Goal: Information Seeking & Learning: Learn about a topic

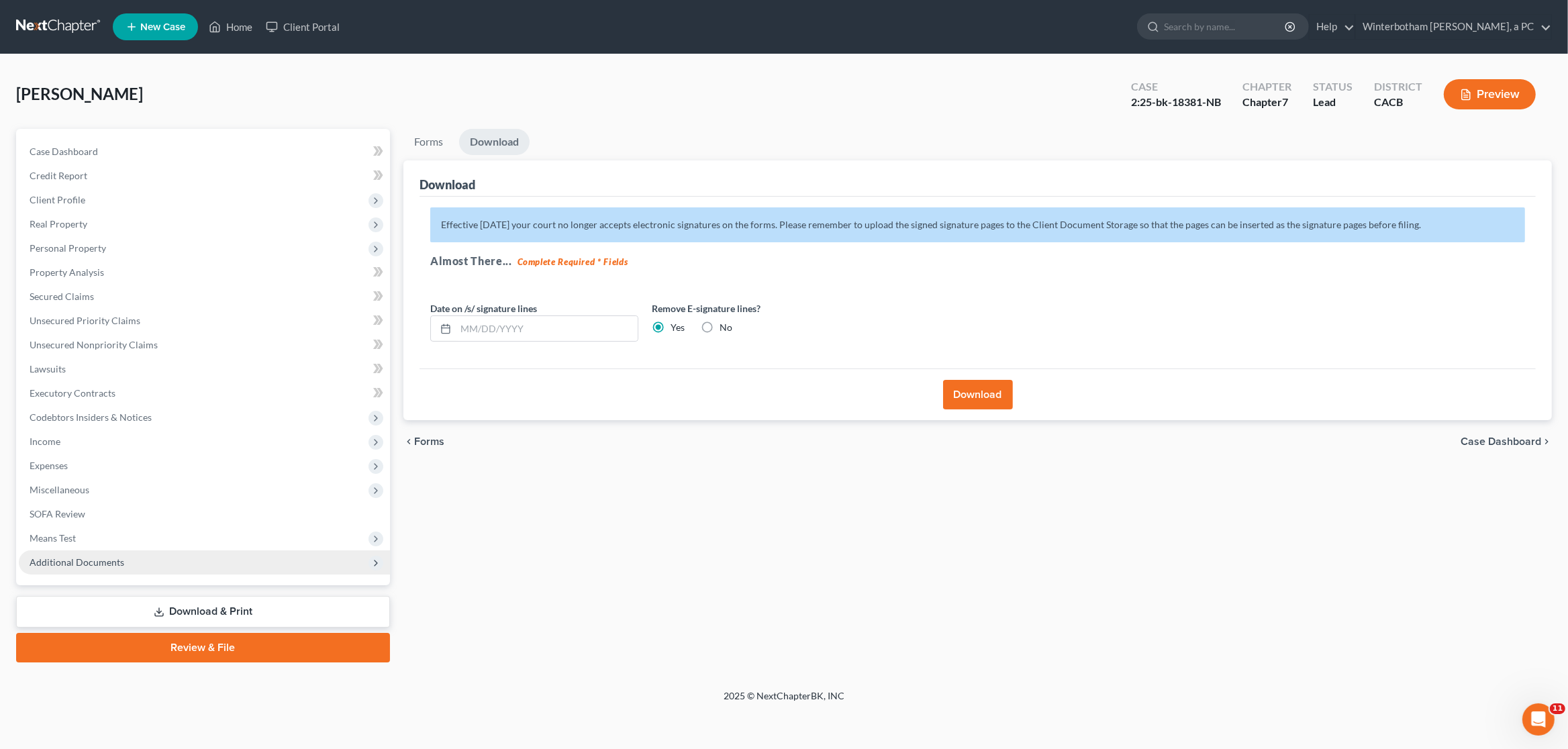
click at [101, 573] on span "Additional Documents" at bounding box center [205, 563] width 372 height 25
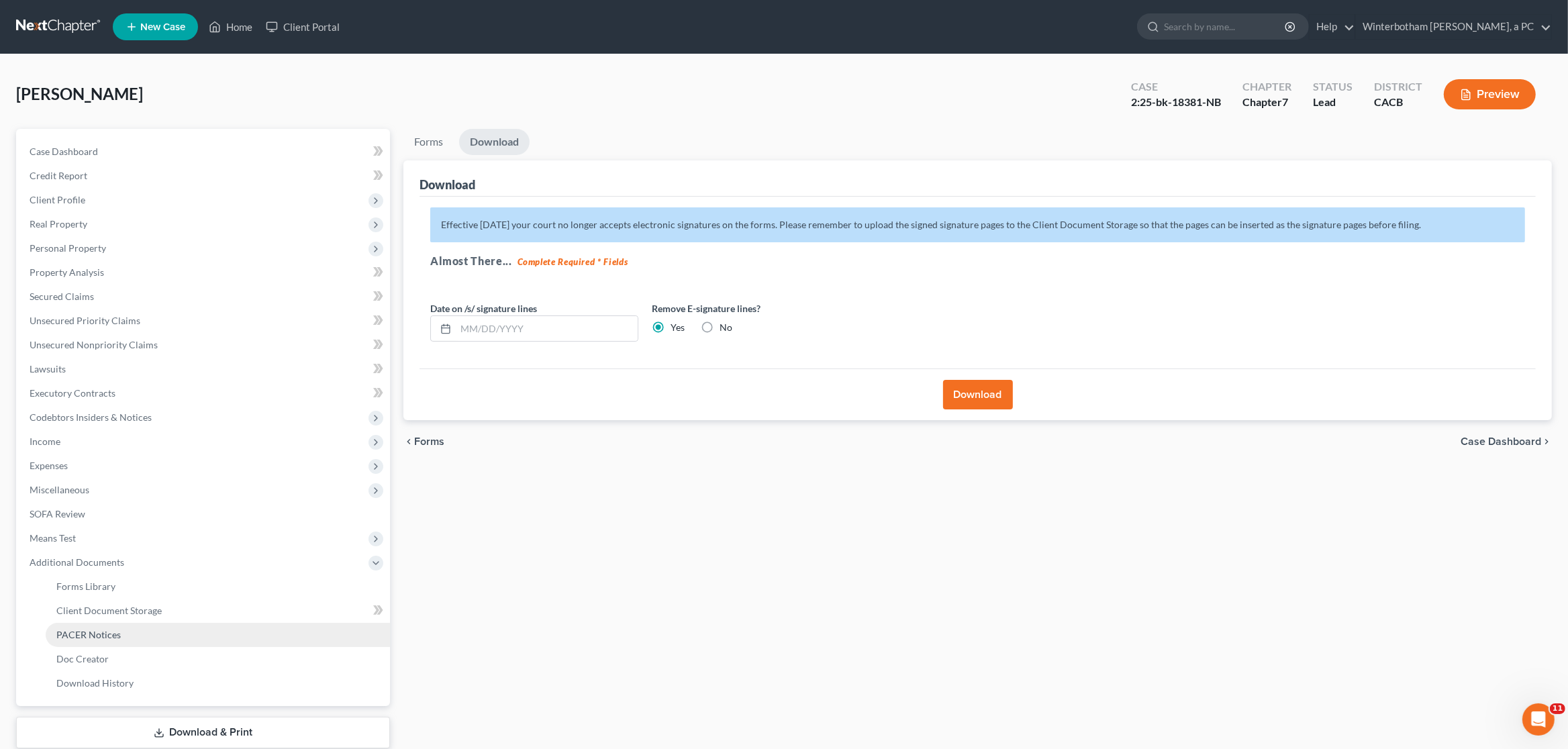
click at [131, 630] on link "PACER Notices" at bounding box center [217, 635] width 344 height 25
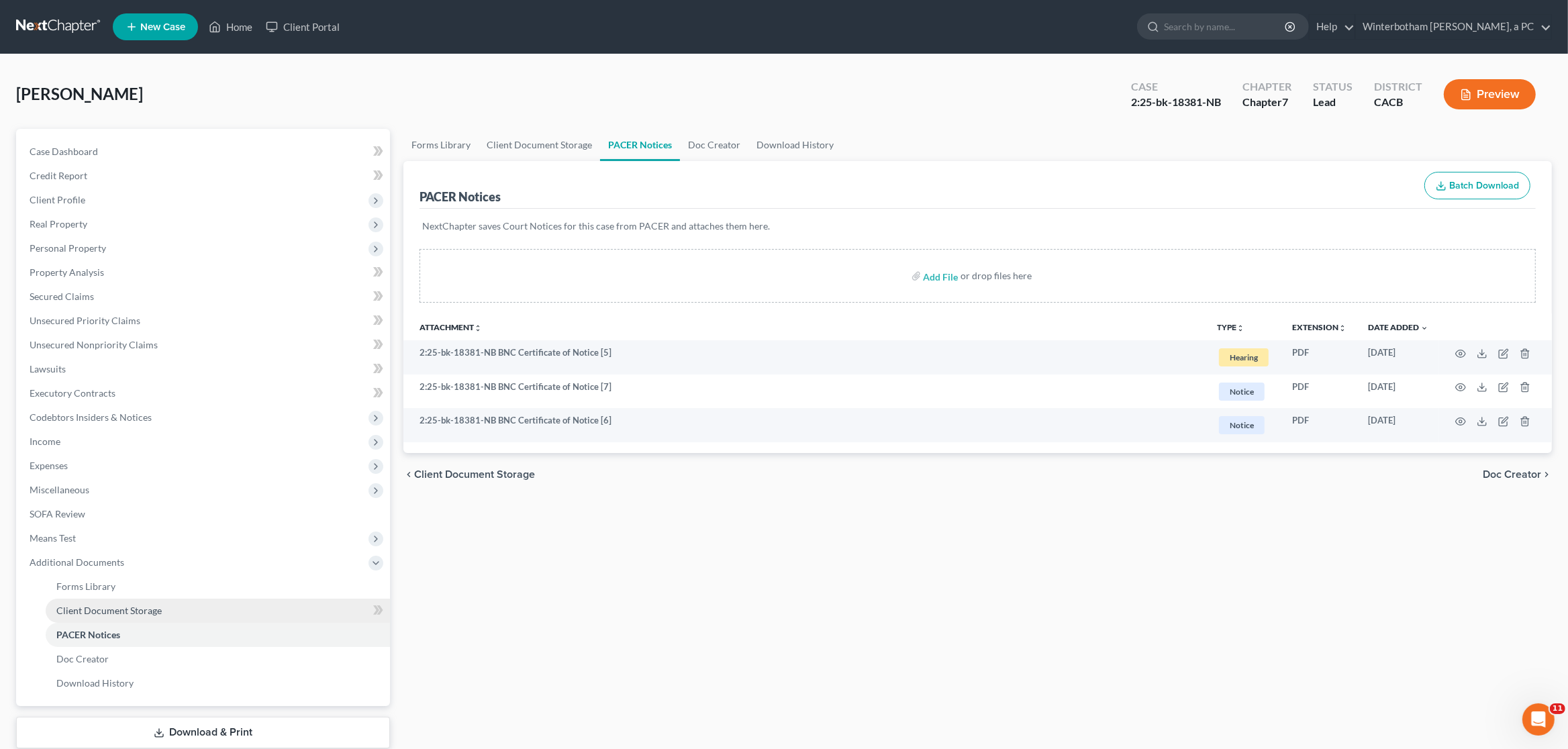
click at [141, 613] on span "Client Document Storage" at bounding box center [109, 610] width 106 height 11
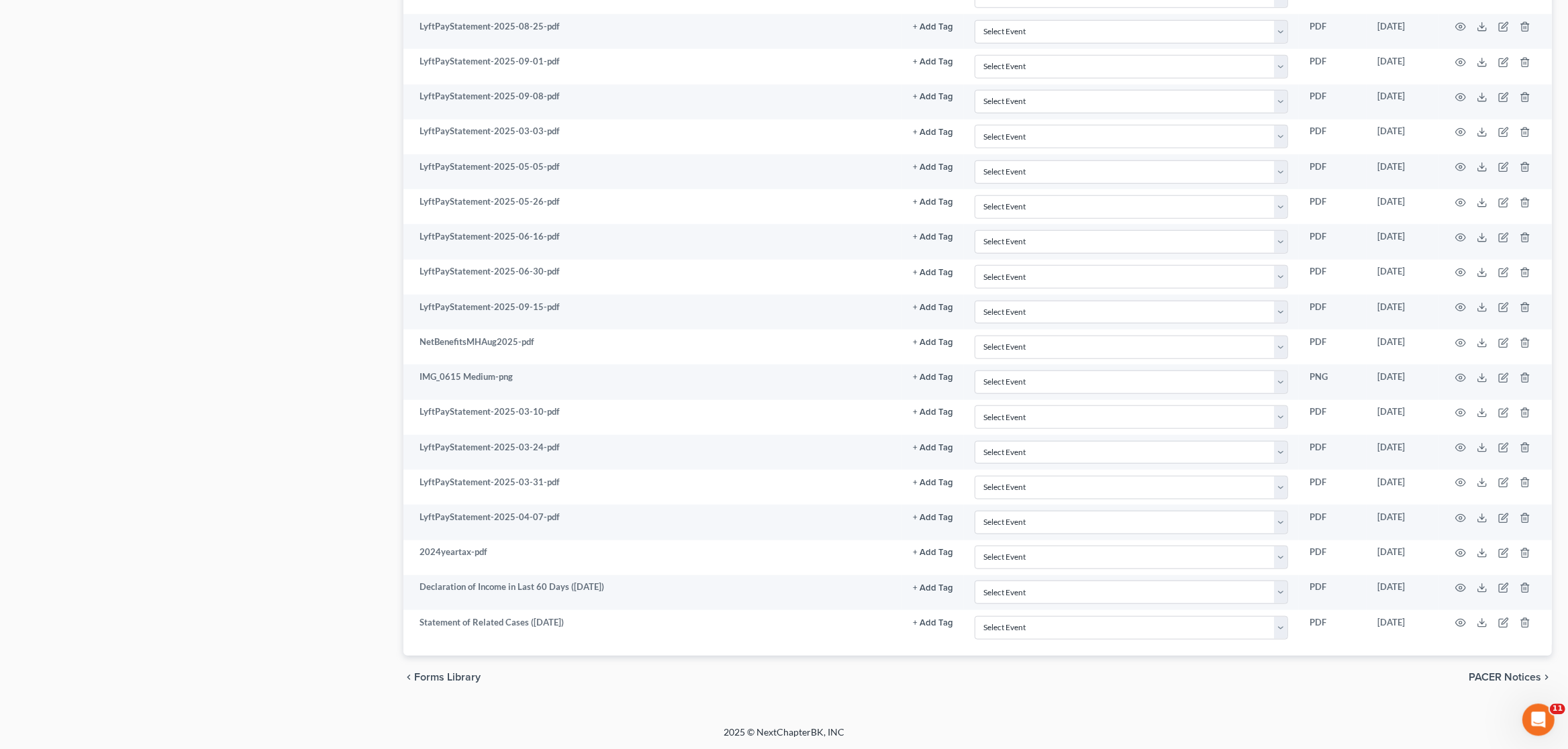
scroll to position [1542, 0]
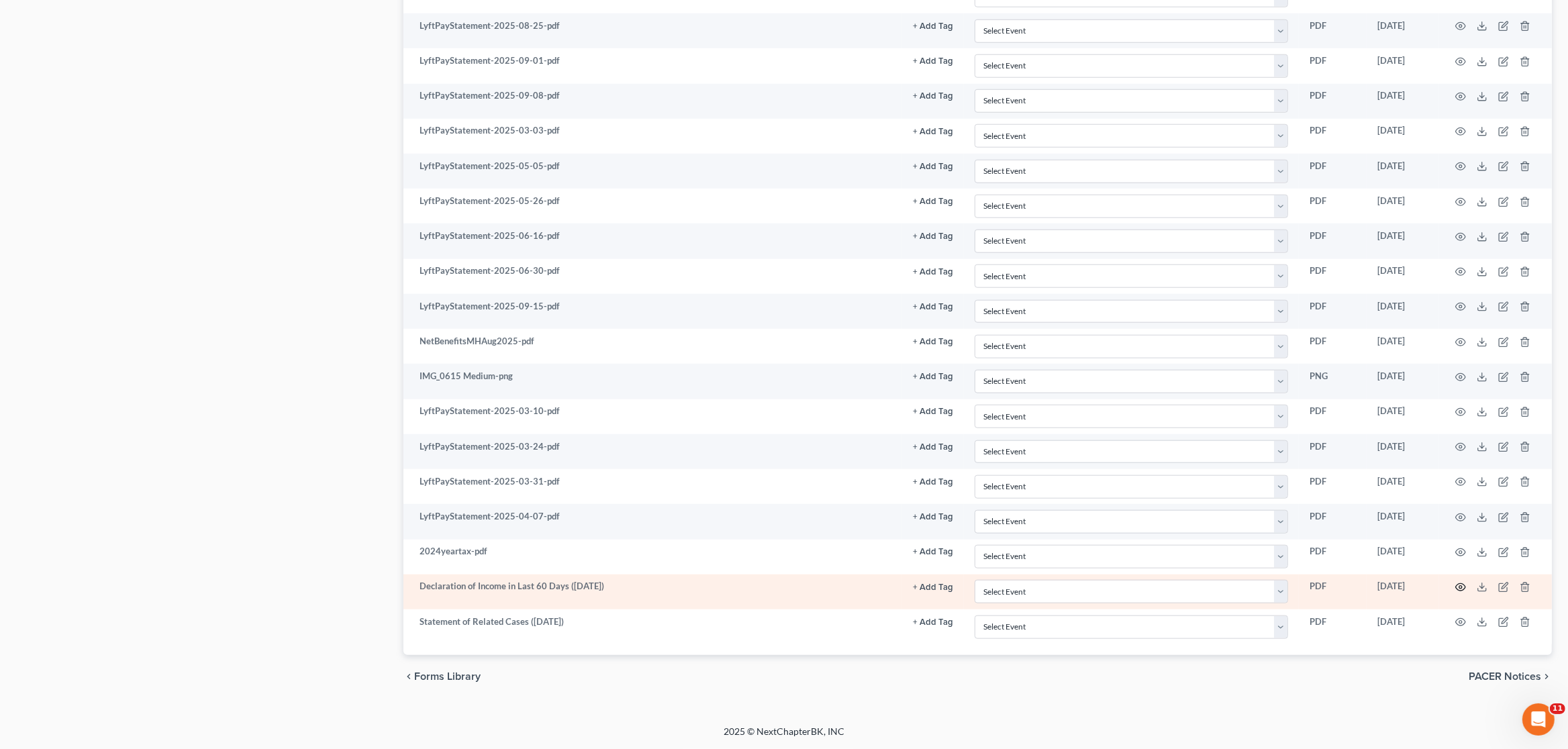
click at [1459, 584] on icon "button" at bounding box center [1461, 588] width 10 height 8
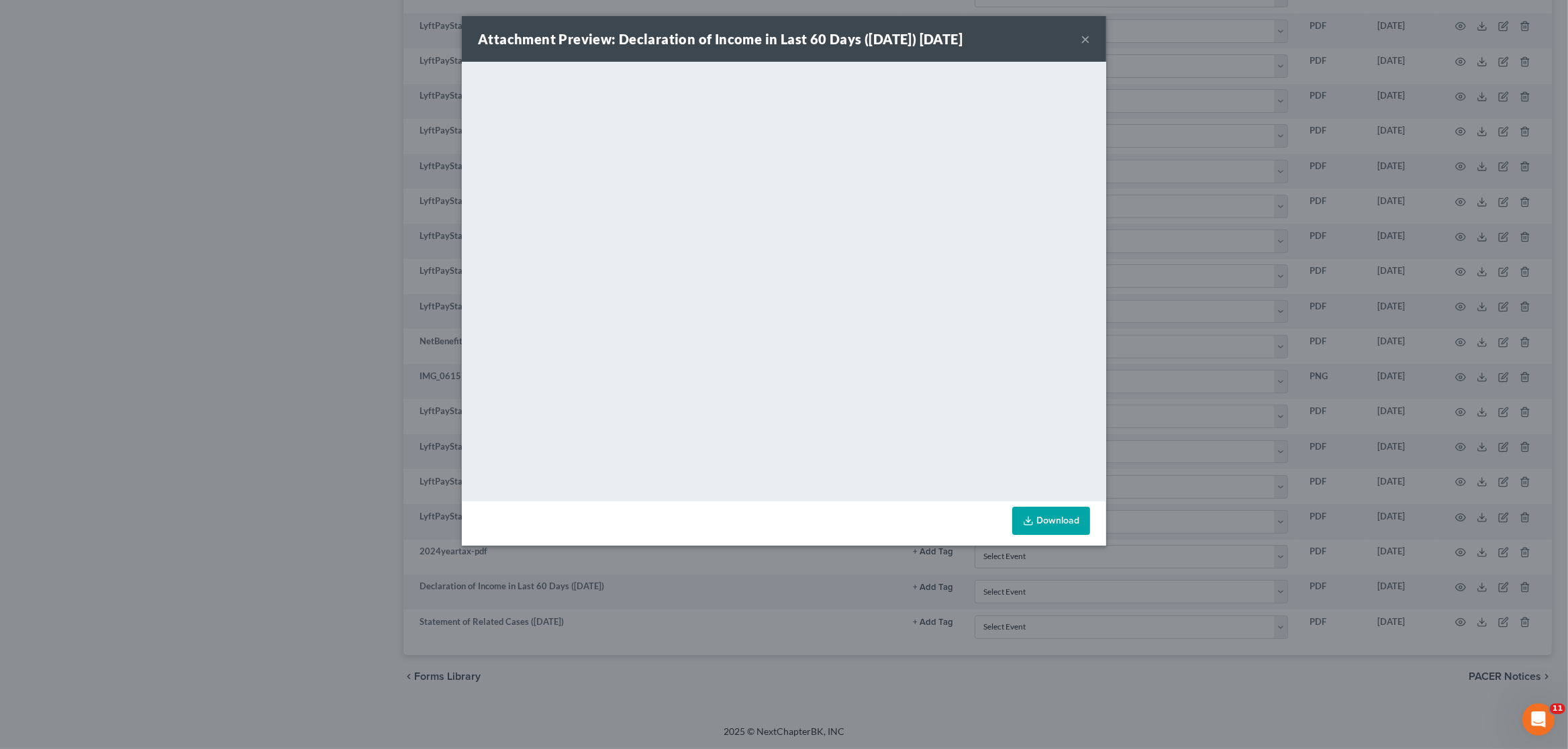
click at [1089, 41] on button "×" at bounding box center [1086, 39] width 9 height 16
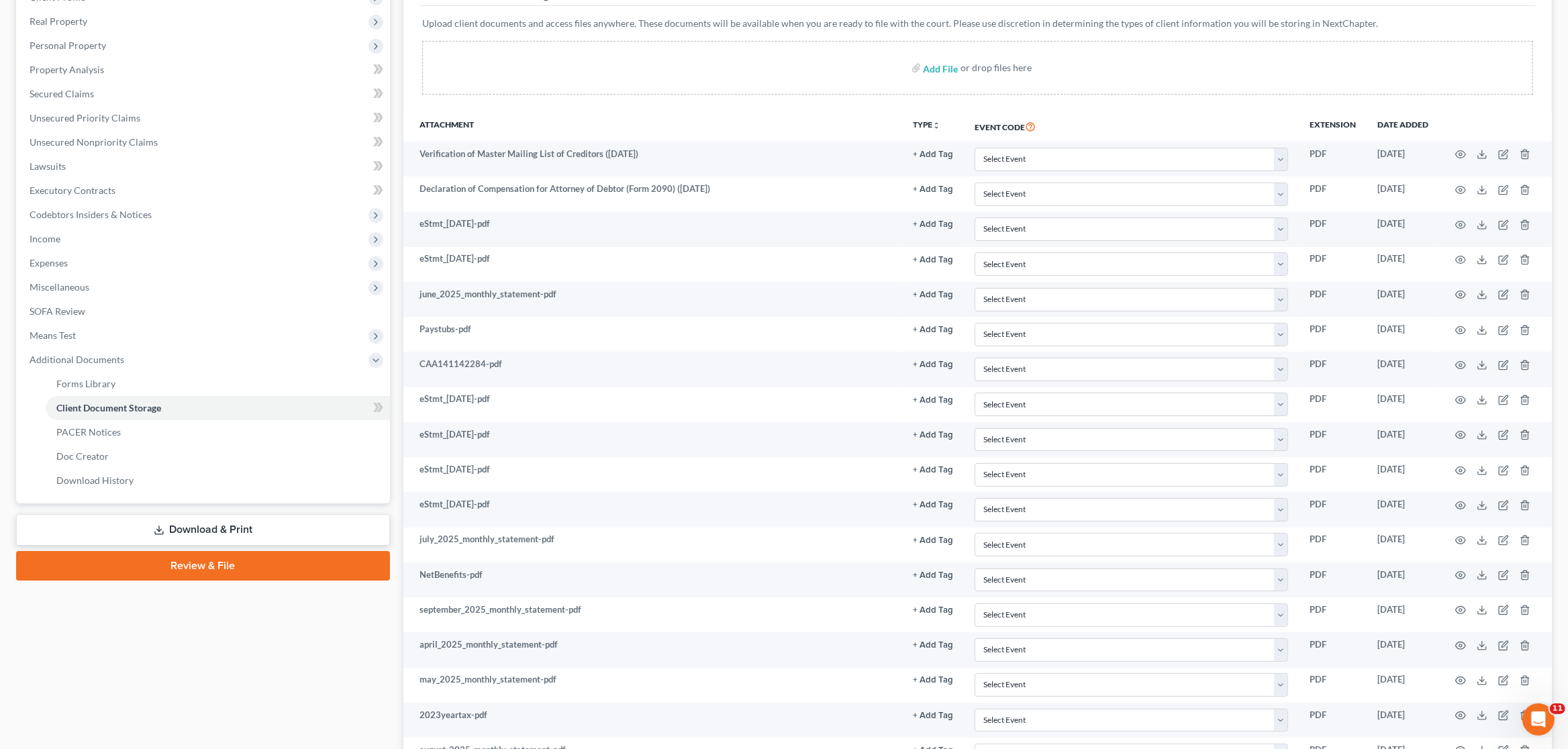
scroll to position [0, 0]
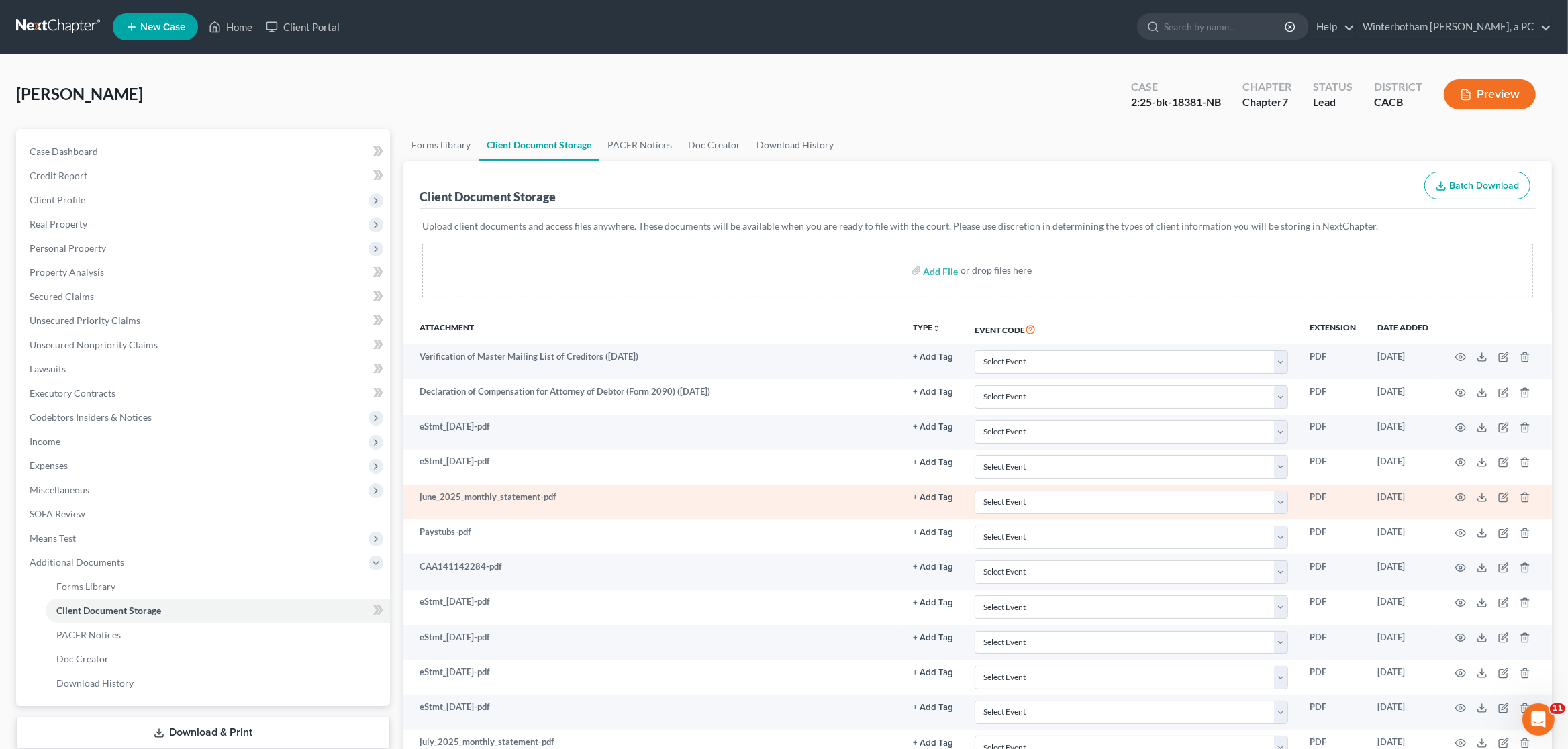
drag, startPoint x: 909, startPoint y: 125, endPoint x: 638, endPoint y: 494, distance: 457.8
click at [909, 125] on div "[PERSON_NAME] Upgraded Case 2:25-bk-18381-NB Chapter Chapter 7 Status Lead Dist…" at bounding box center [784, 100] width 1536 height 58
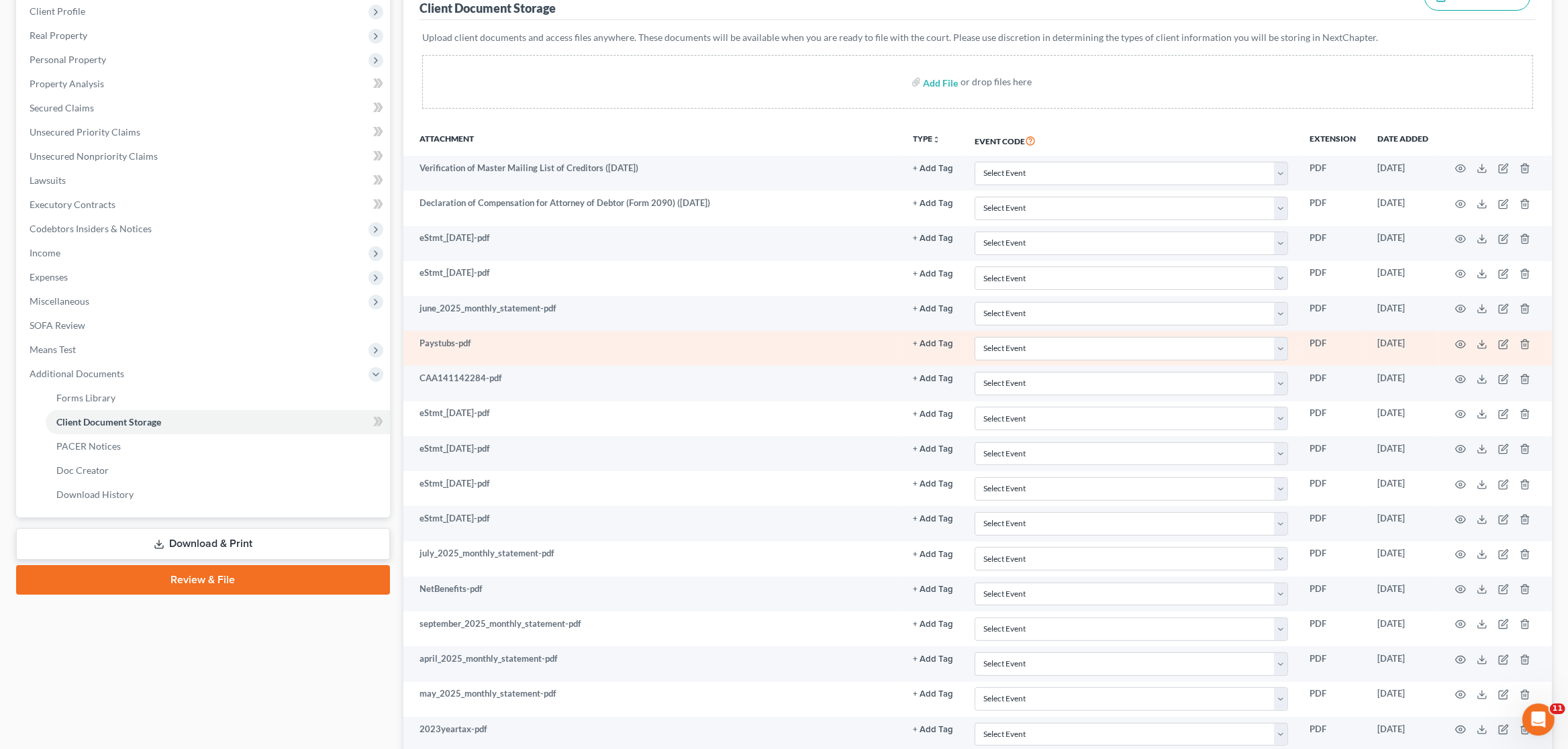
scroll to position [211, 0]
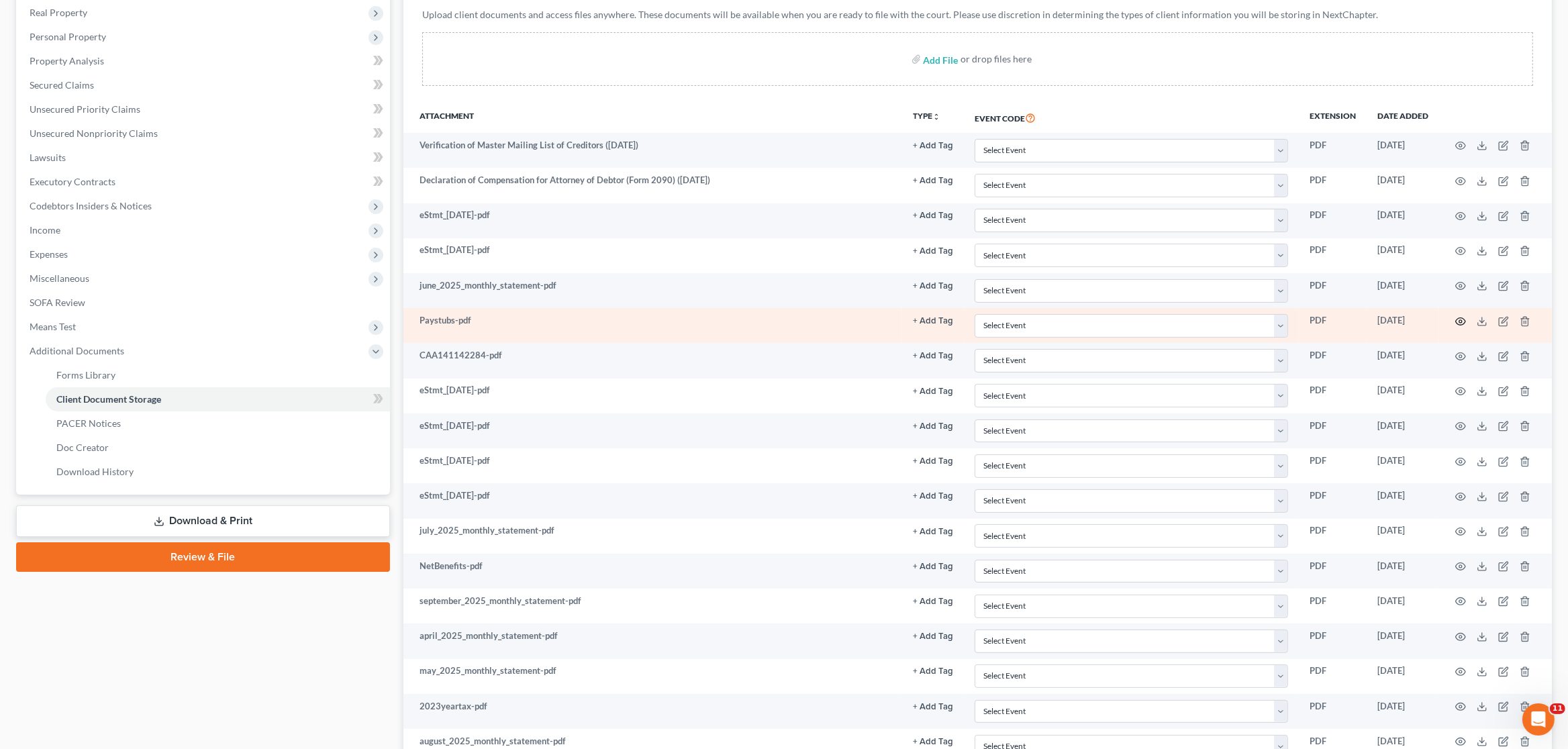
click at [1460, 323] on circle "button" at bounding box center [1460, 321] width 3 height 3
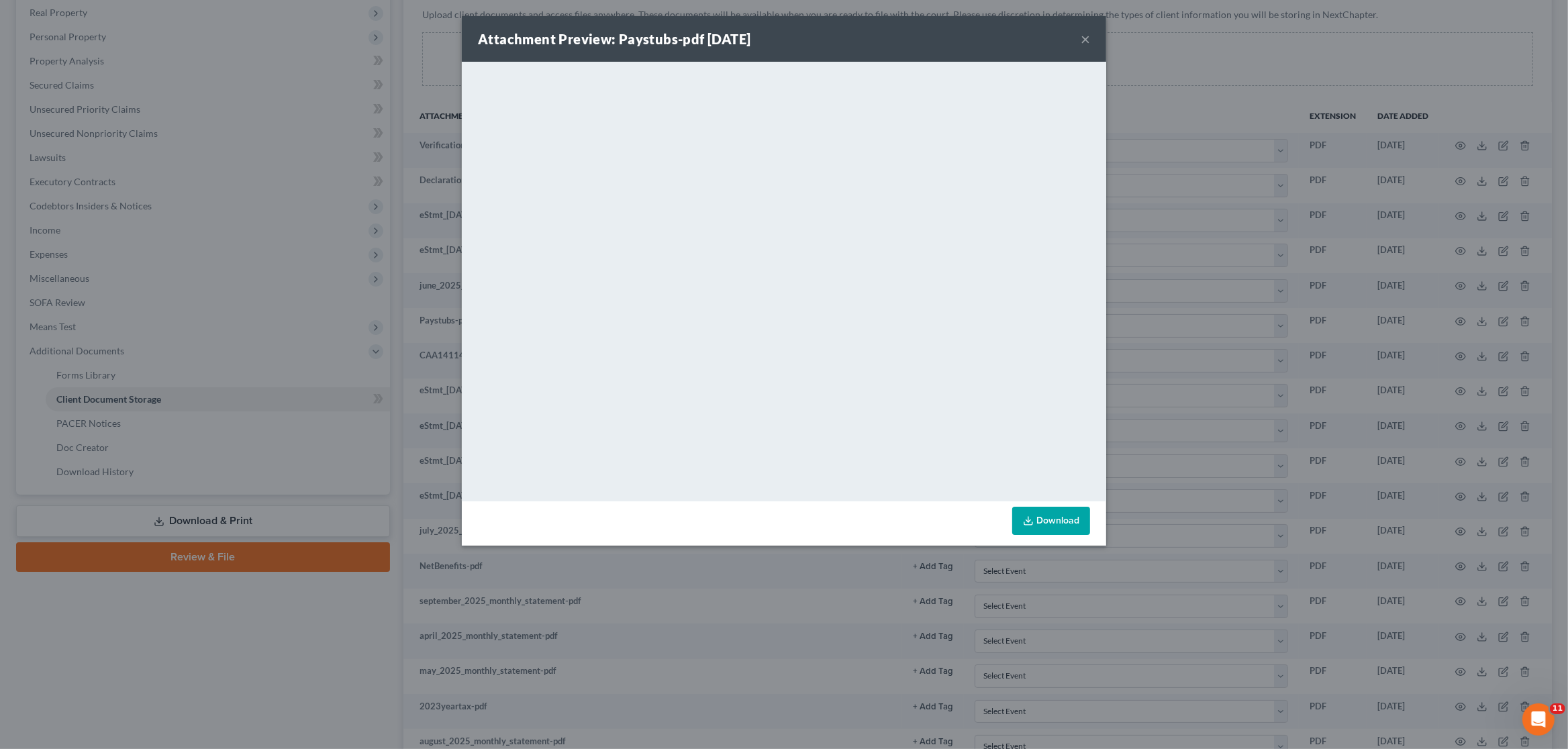
click at [1091, 38] on div "Attachment Preview: Paystubs-pdf [DATE] ×" at bounding box center [784, 39] width 644 height 45
click at [1087, 41] on button "×" at bounding box center [1086, 39] width 9 height 16
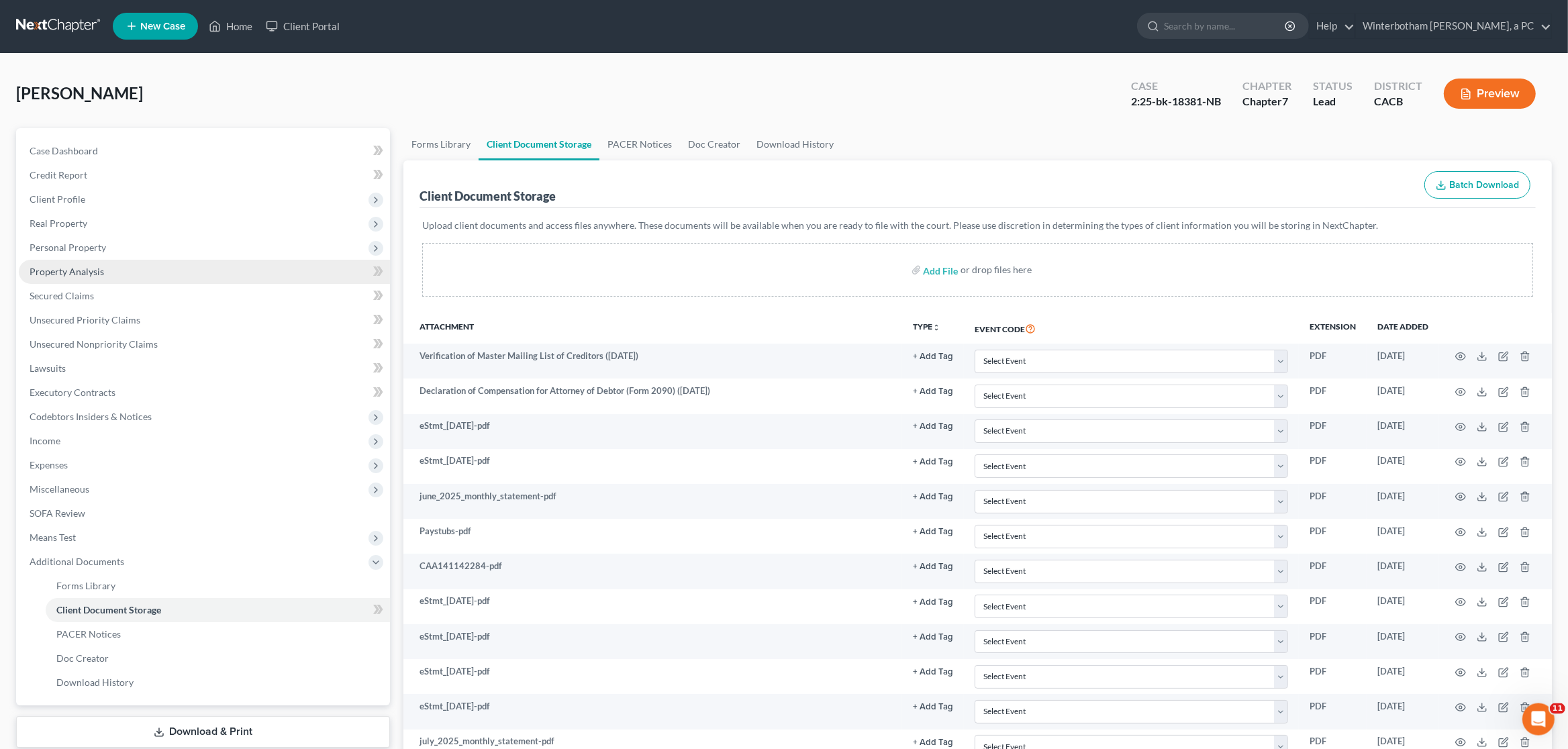
scroll to position [0, 0]
click at [79, 277] on span "Property Analysis" at bounding box center [66, 273] width 75 height 11
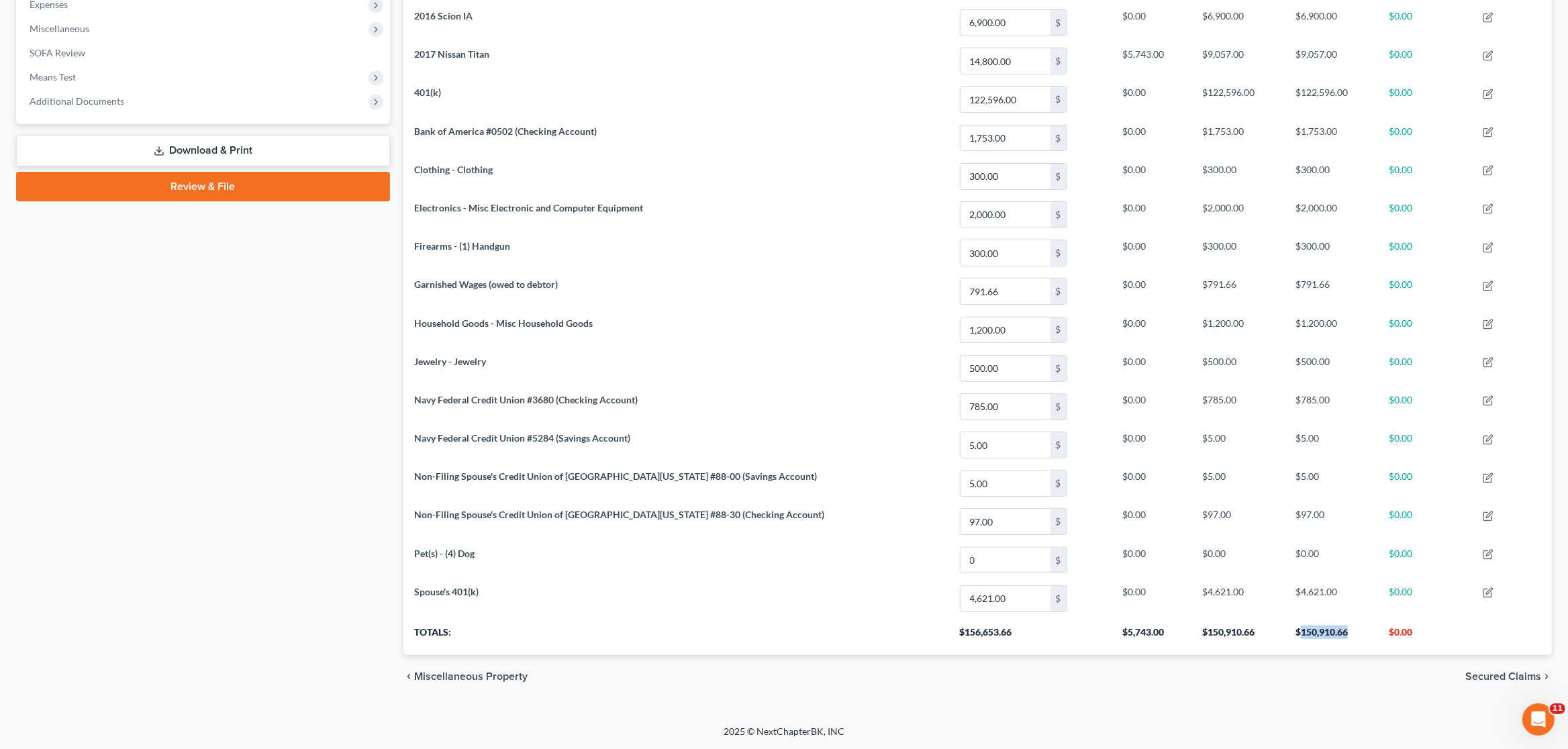
drag, startPoint x: 1335, startPoint y: 634, endPoint x: 1283, endPoint y: 633, distance: 52.0
click at [1285, 633] on th "$150,910.66" at bounding box center [1331, 637] width 93 height 38
copy th "150,910.66"
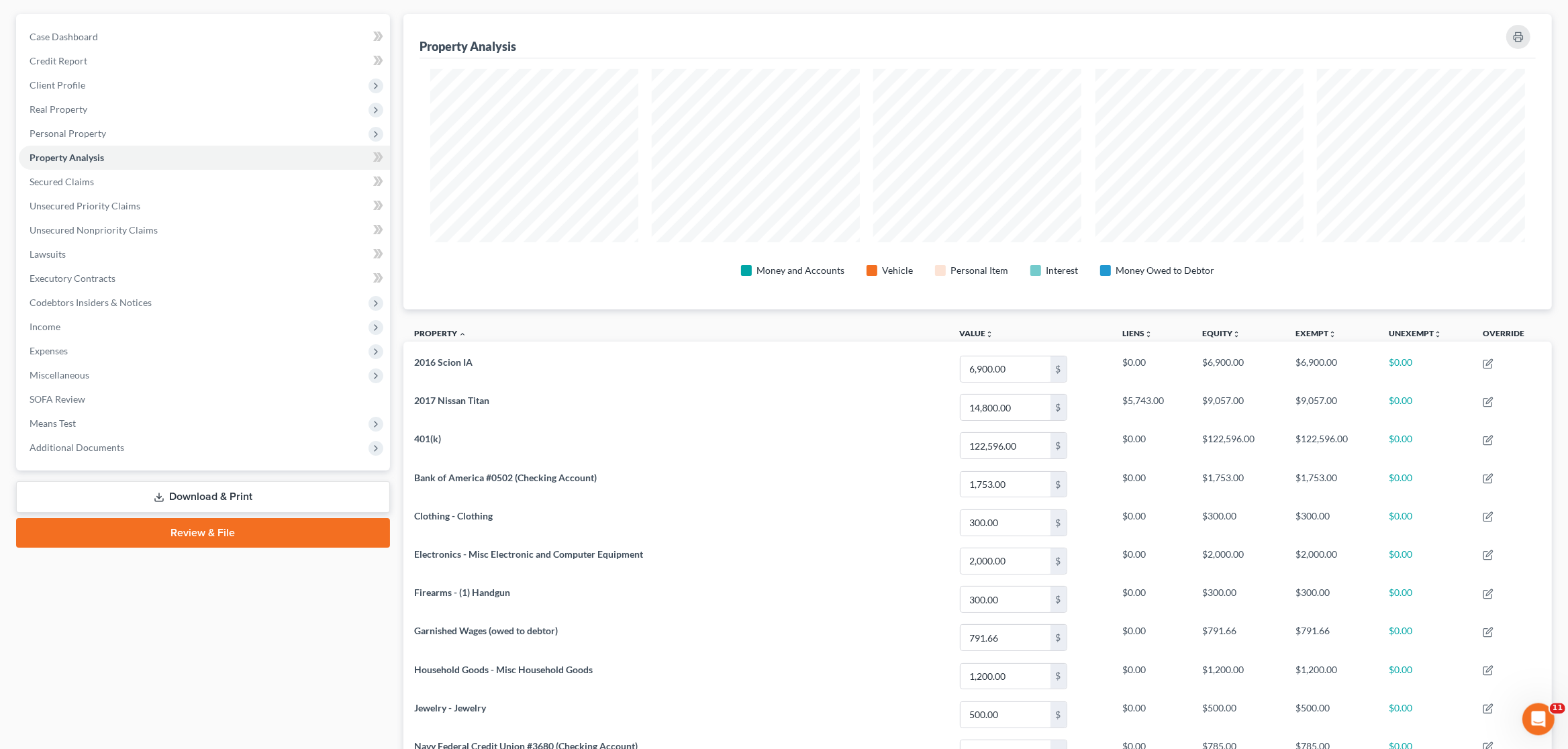
scroll to position [43, 0]
